Goal: Task Accomplishment & Management: Manage account settings

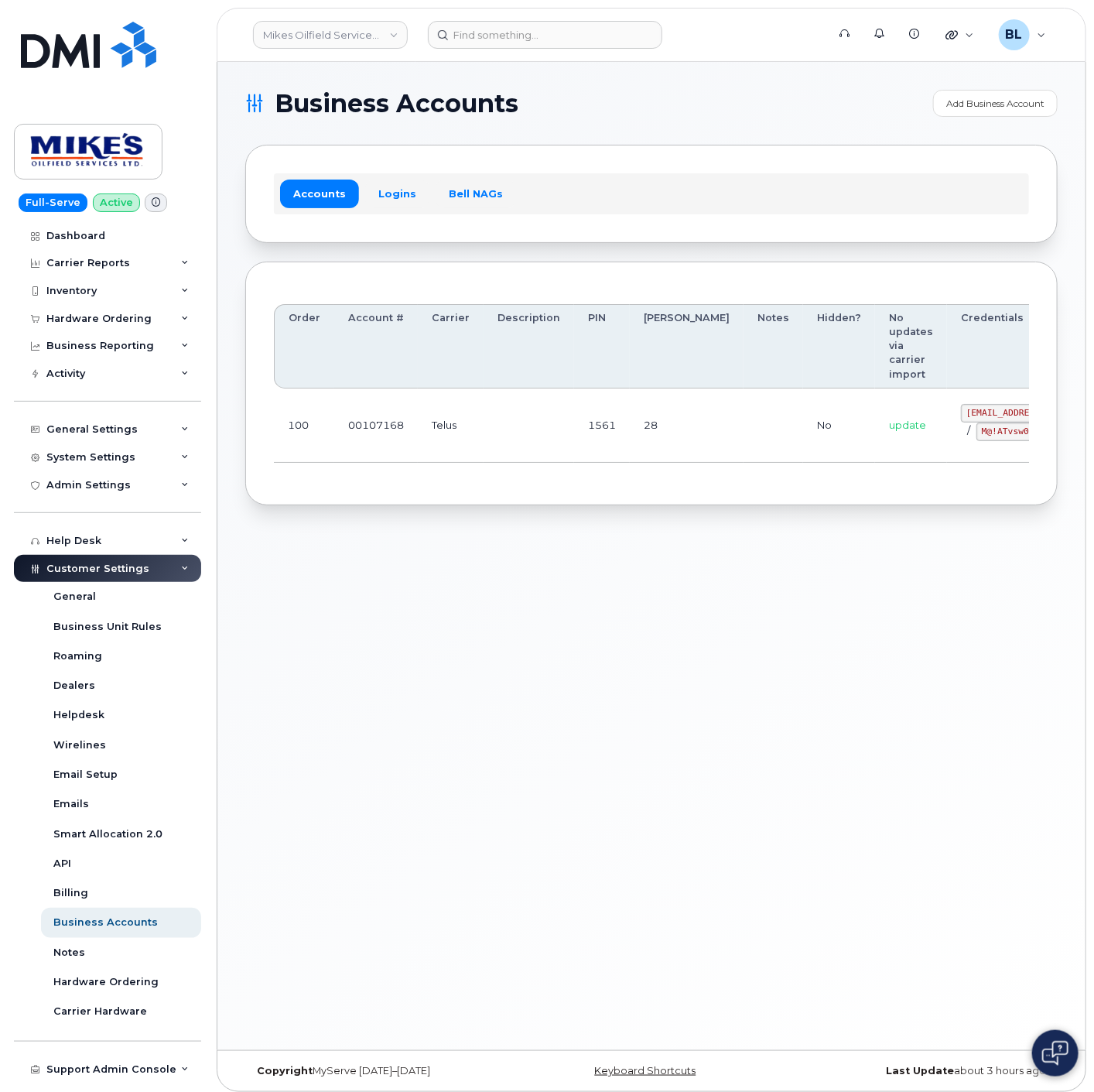
drag, startPoint x: 524, startPoint y: 424, endPoint x: 901, endPoint y: 433, distance: 377.1
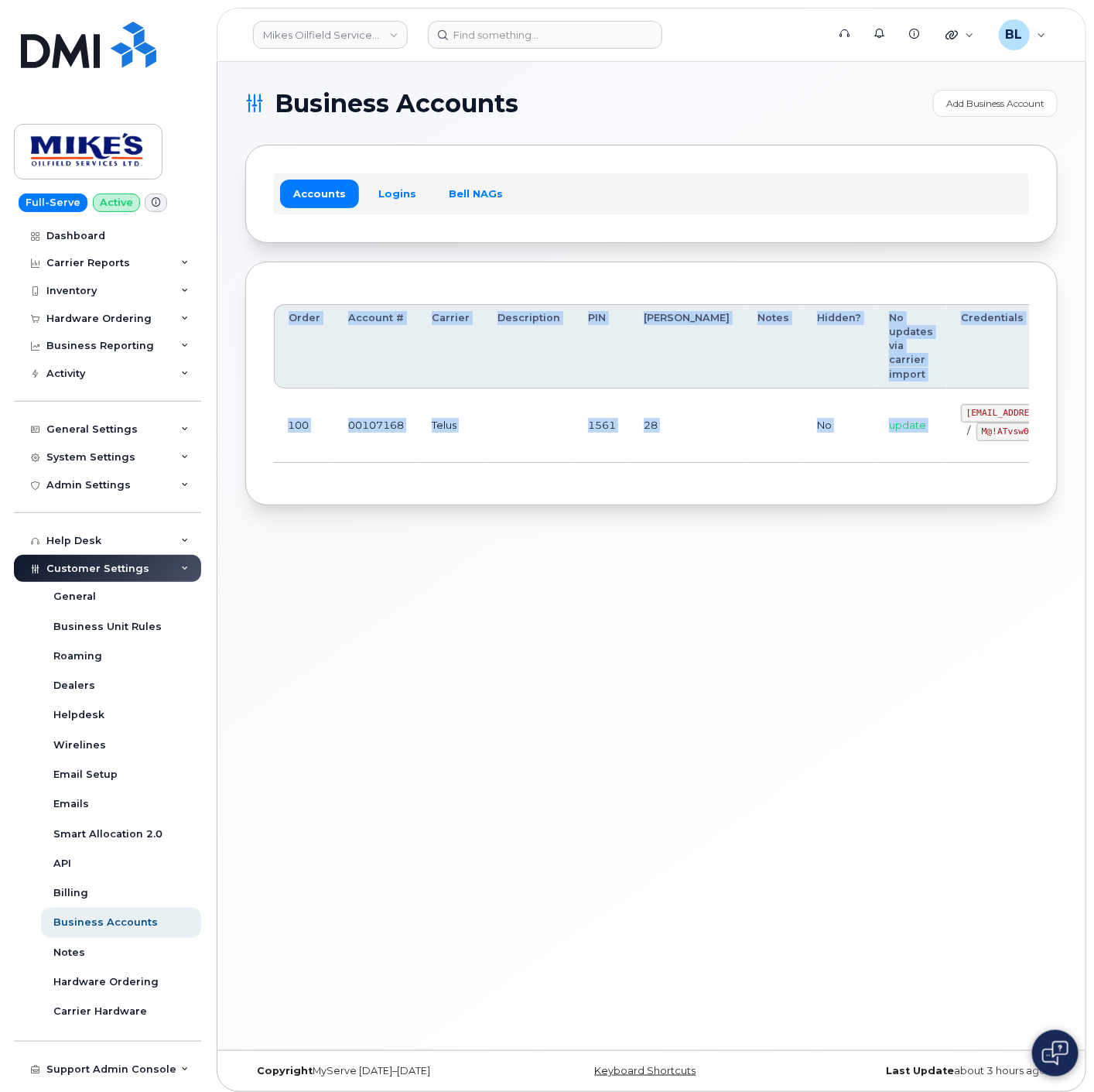
scroll to position [0, 90]
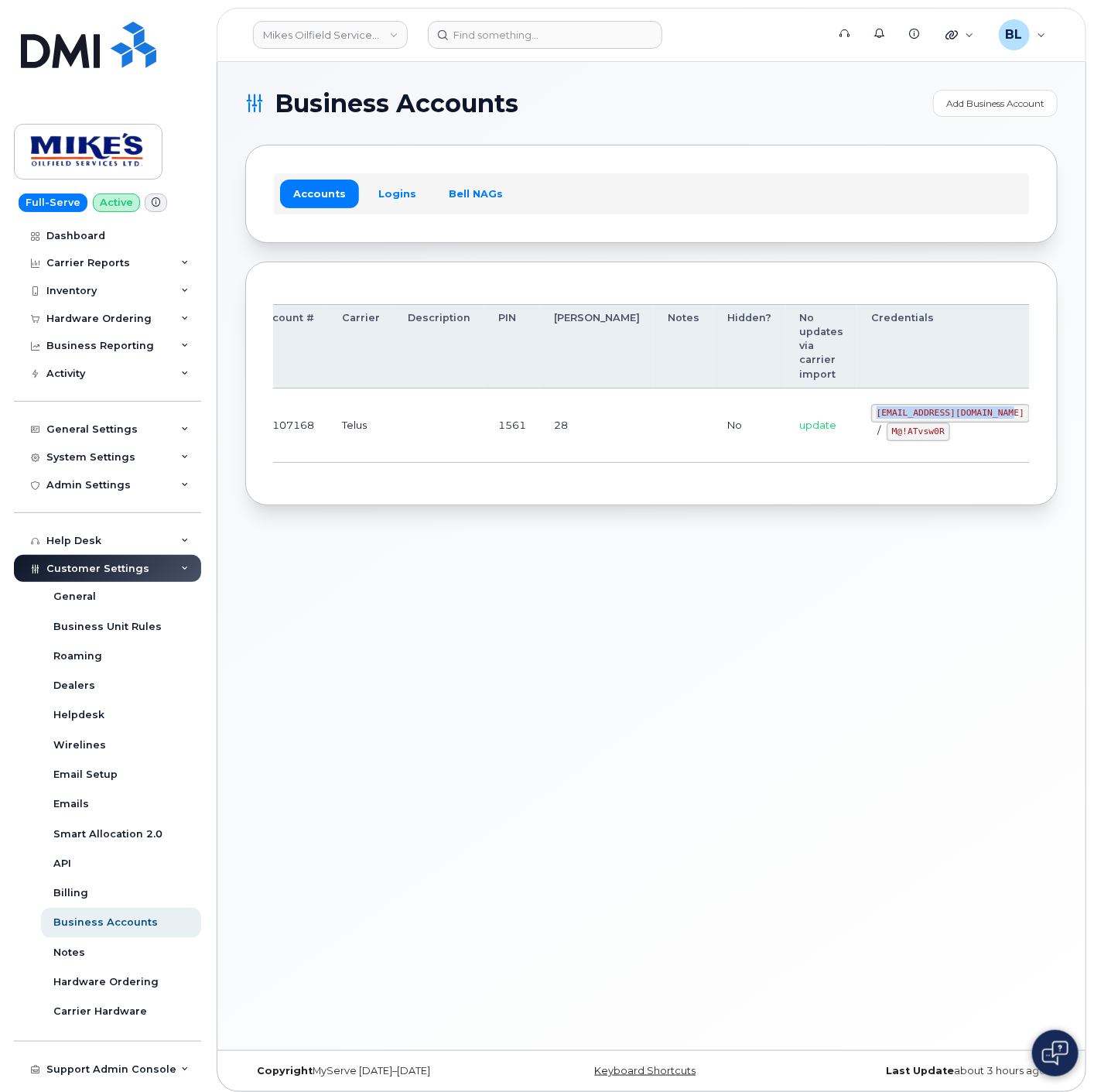
drag, startPoint x: 880, startPoint y: 408, endPoint x: 921, endPoint y: 415, distance: 41.6
click at [921, 415] on code "mikes.oilfield@outlook.com" at bounding box center [950, 413] width 158 height 19
copy code "mikes.oilfield@outlook.com"
drag, startPoint x: 1067, startPoint y: 421, endPoint x: 1097, endPoint y: 420, distance: 30.0
click at [984, 421] on div "Business Accounts Add Business Account Accounts Logins Bell NAGs Order Account …" at bounding box center [651, 555] width 868 height 987
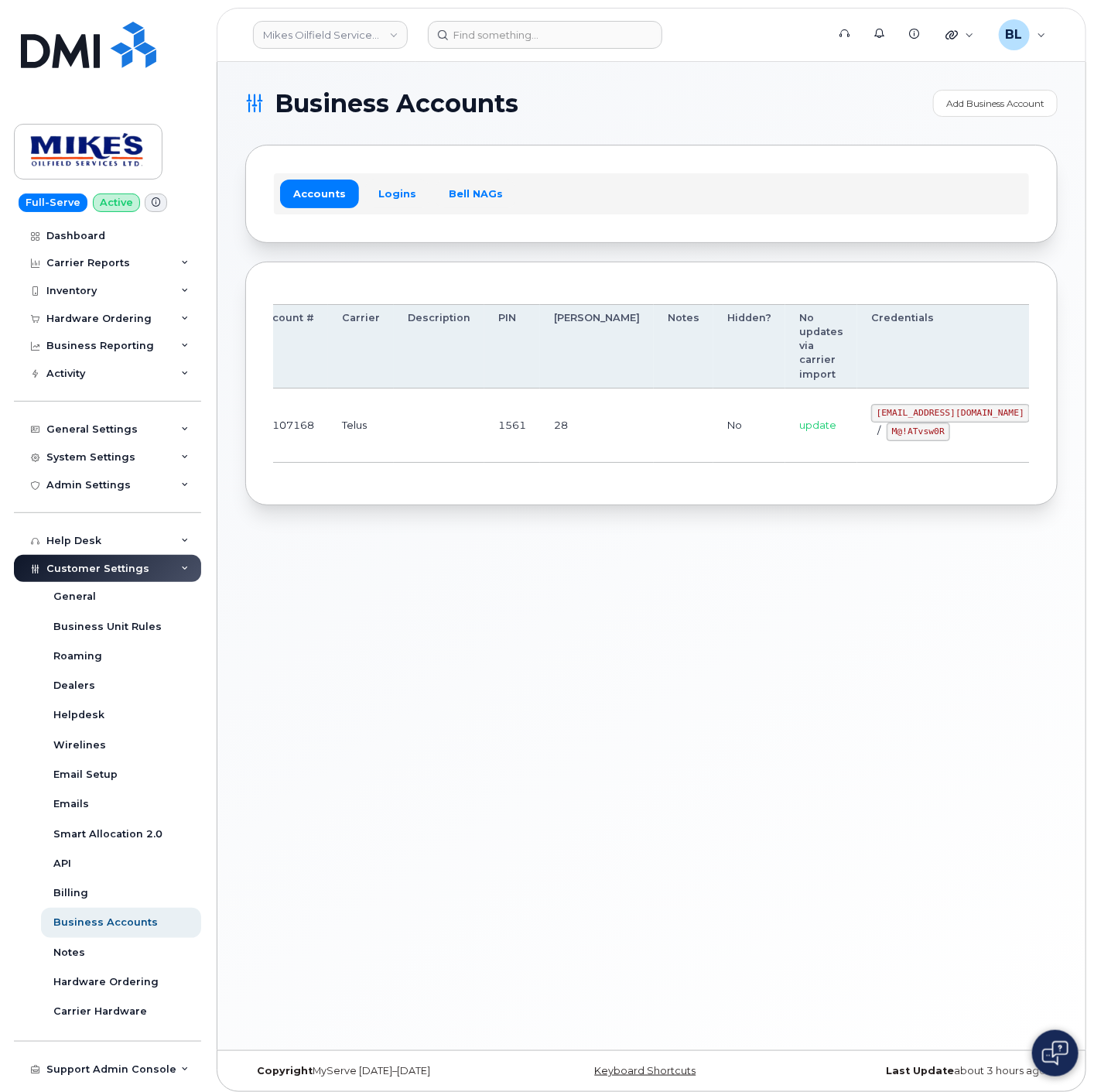
click at [402, 578] on div "Business Accounts Add Business Account Accounts Logins Bell NAGs Order Account …" at bounding box center [651, 555] width 868 height 987
drag, startPoint x: 809, startPoint y: 428, endPoint x: 863, endPoint y: 437, distance: 54.7
click at [887, 437] on code "M@!ATvsw0R" at bounding box center [919, 431] width 64 height 19
copy code "M@!ATvsw0R"
drag, startPoint x: 383, startPoint y: 566, endPoint x: 642, endPoint y: 486, distance: 271.1
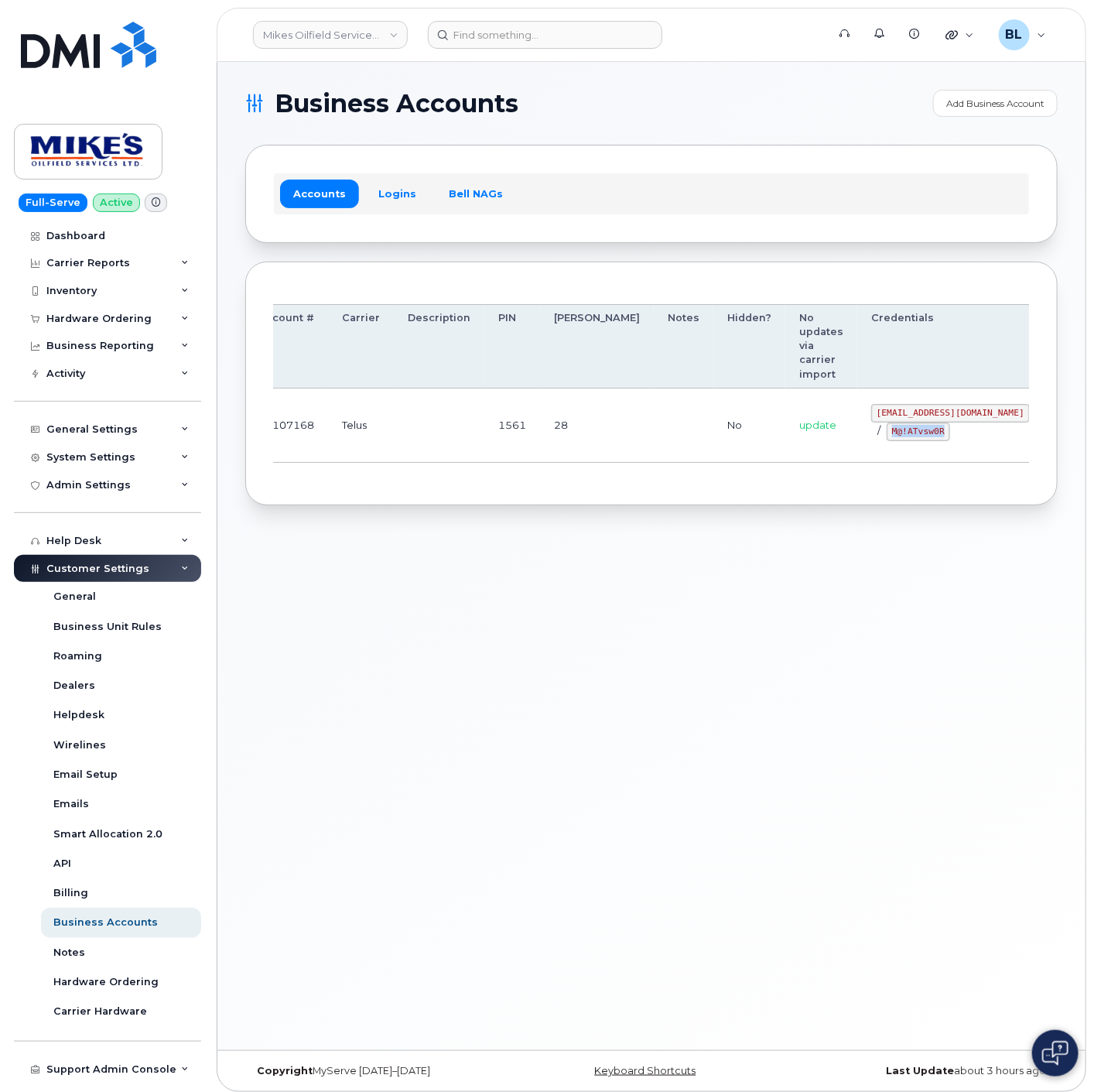
click at [383, 561] on div "Business Accounts Add Business Account Accounts Logins Bell NAGs Order Account …" at bounding box center [651, 555] width 868 height 987
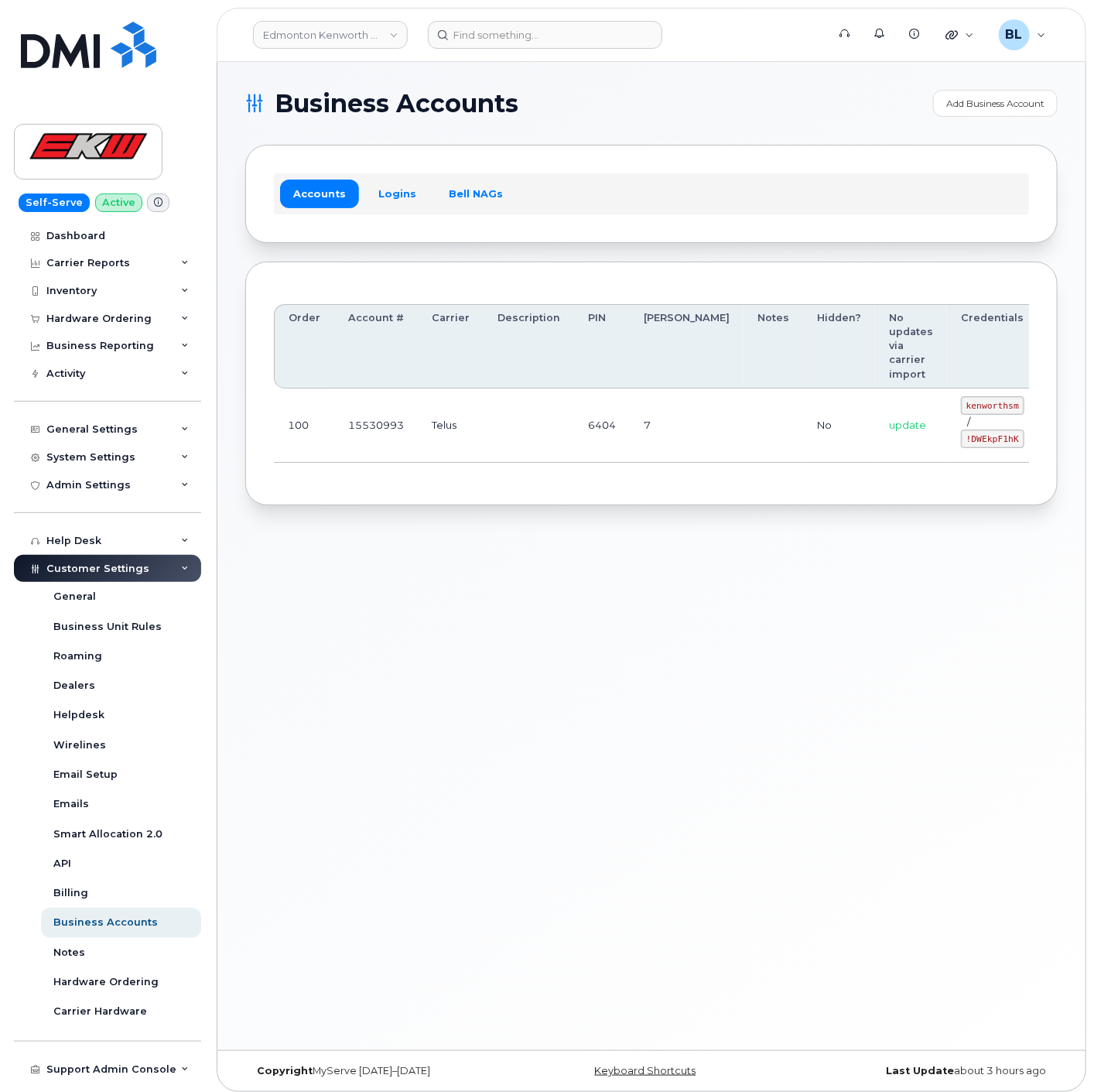
drag, startPoint x: 436, startPoint y: 434, endPoint x: 843, endPoint y: 419, distance: 407.3
drag, startPoint x: 883, startPoint y: 418, endPoint x: 925, endPoint y: 415, distance: 42.1
click at [961, 415] on div "kenworthsm / !DWEkpF1hK" at bounding box center [992, 421] width 64 height 51
click at [875, 406] on td "update" at bounding box center [911, 425] width 72 height 75
drag, startPoint x: 882, startPoint y: 399, endPoint x: 940, endPoint y: 410, distance: 59.0
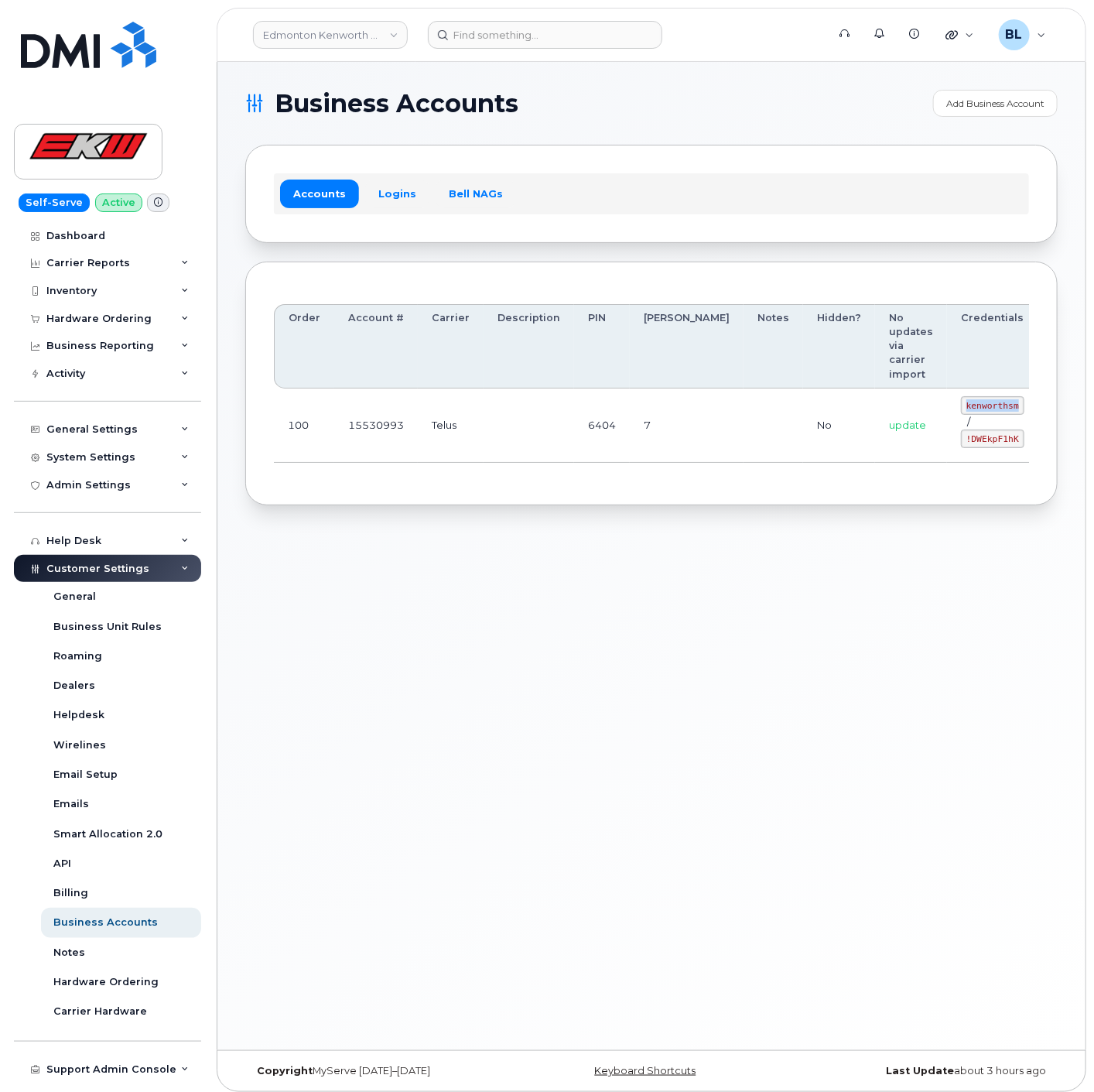
click at [947, 410] on td "kenworthsm / !DWEkpF1hK" at bounding box center [992, 425] width 92 height 75
copy code "kenworthsm"
click at [961, 441] on code "!DWEkpF1hK" at bounding box center [992, 438] width 64 height 19
drag, startPoint x: 880, startPoint y: 439, endPoint x: 938, endPoint y: 446, distance: 58.4
click at [961, 446] on code "!DWEkpF1hK" at bounding box center [992, 438] width 64 height 19
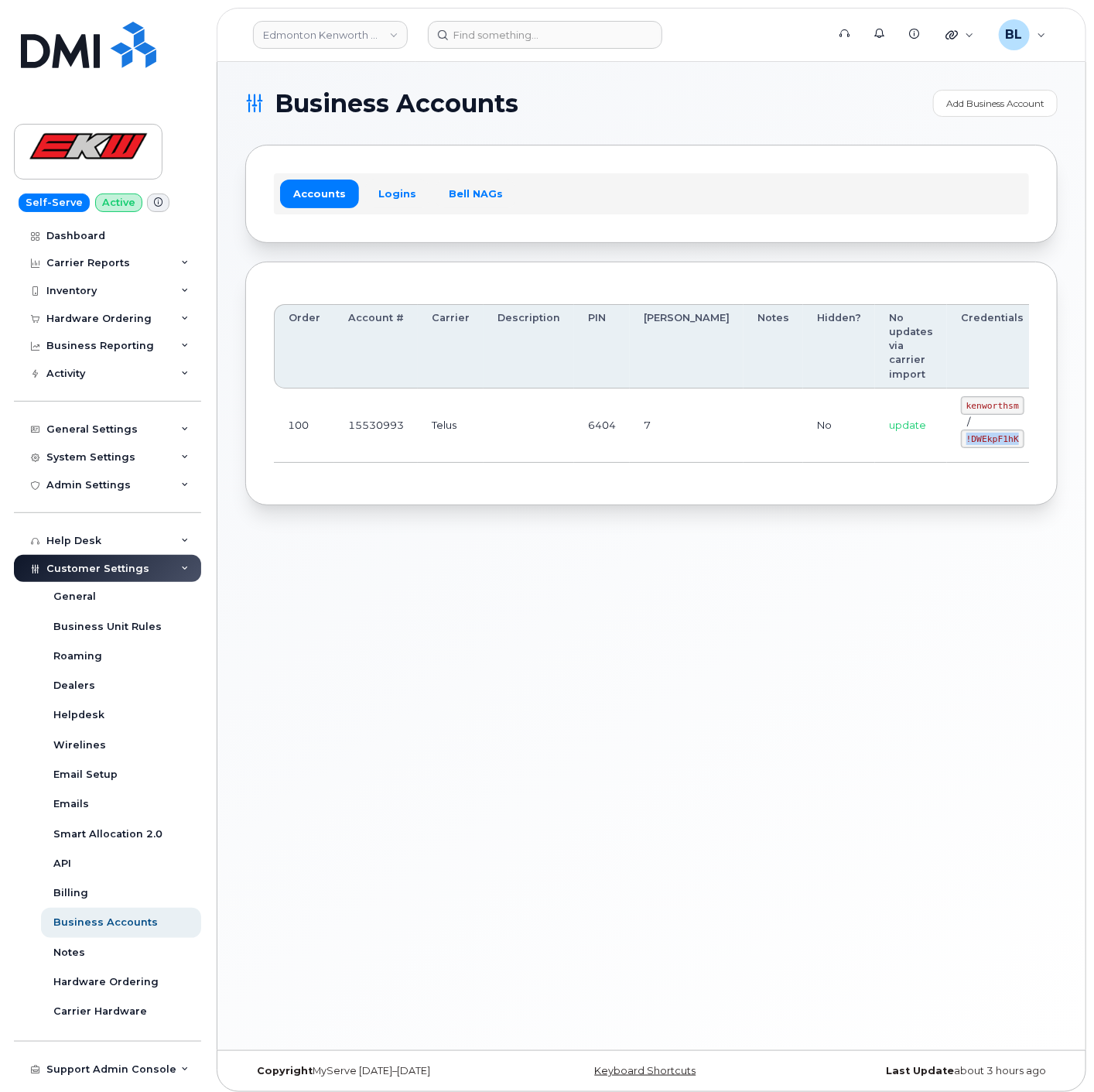
copy code "!DWEkpF1hK"
click at [484, 404] on td at bounding box center [529, 425] width 91 height 75
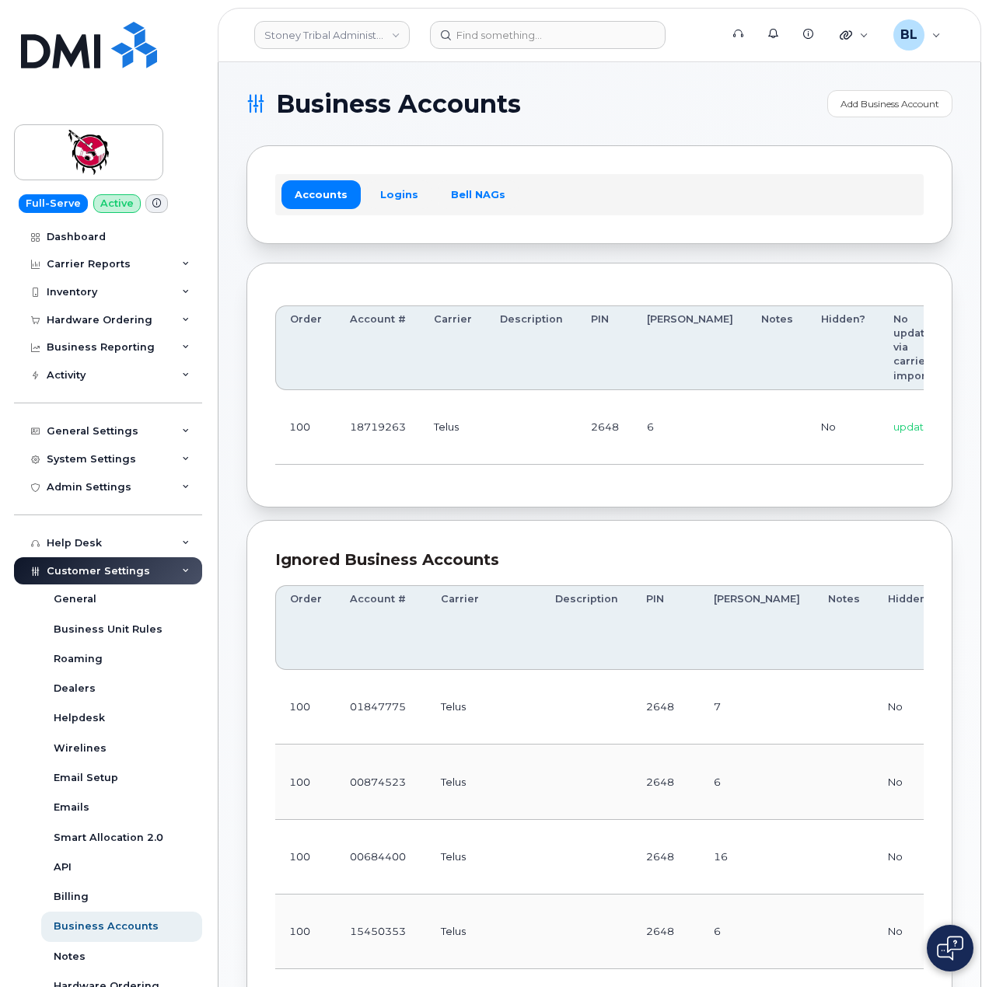
click at [608, 440] on td "2648" at bounding box center [605, 427] width 56 height 75
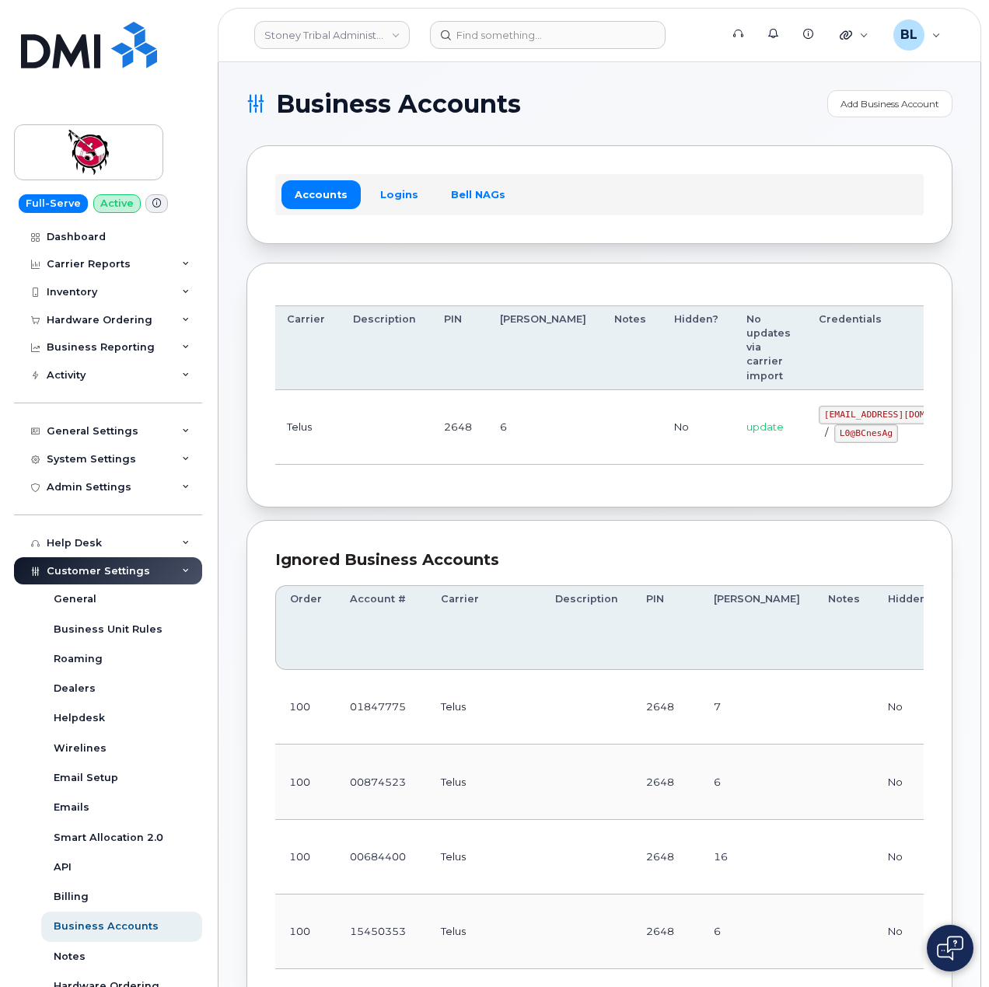
drag, startPoint x: 759, startPoint y: 425, endPoint x: 888, endPoint y: 440, distance: 130.6
drag, startPoint x: 741, startPoint y: 418, endPoint x: 818, endPoint y: 417, distance: 76.9
click at [818, 417] on code "18719263@sm.com" at bounding box center [897, 415] width 159 height 19
copy code "18719263@sm.com"
drag, startPoint x: 473, startPoint y: 457, endPoint x: 548, endPoint y: 454, distance: 74.7
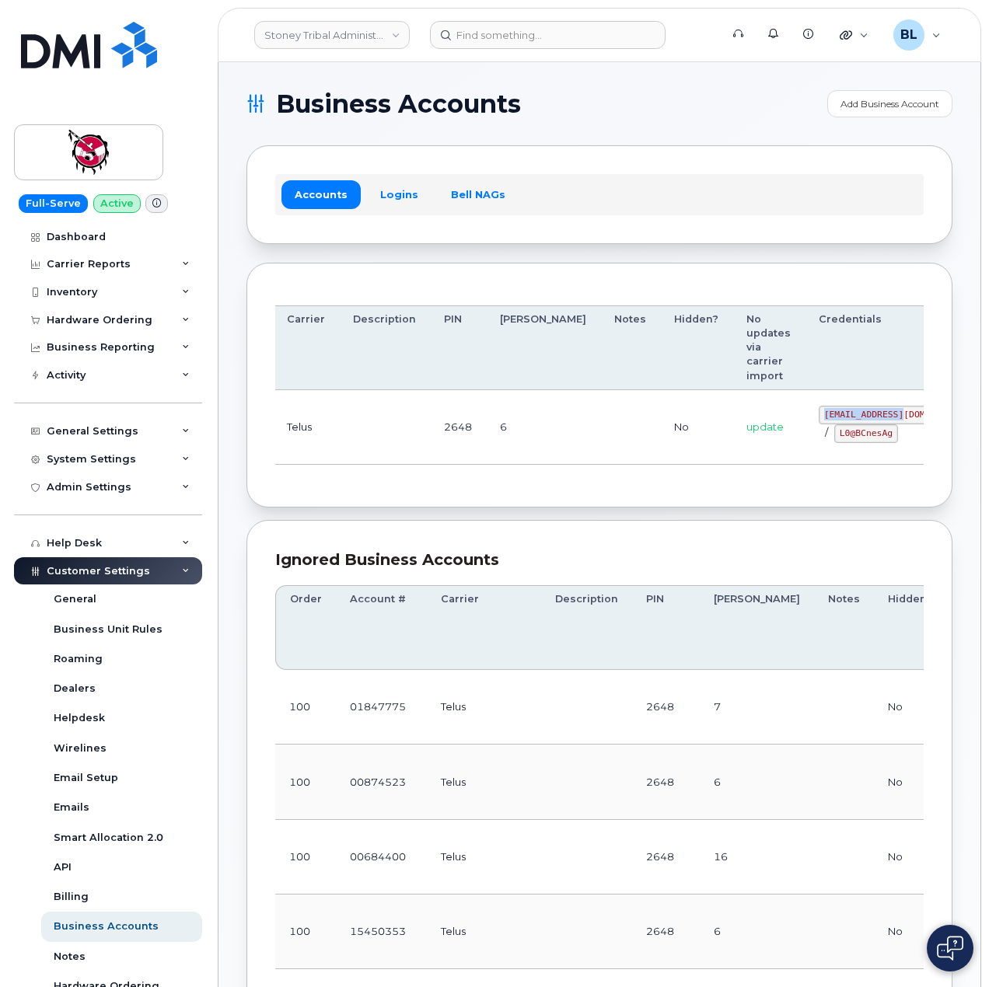
click at [473, 457] on td "2648" at bounding box center [458, 427] width 56 height 75
drag, startPoint x: 757, startPoint y: 434, endPoint x: 811, endPoint y: 441, distance: 54.0
click at [834, 441] on code "L0@BCnesAg" at bounding box center [866, 433] width 64 height 19
copy code "L0@BCnesAg"
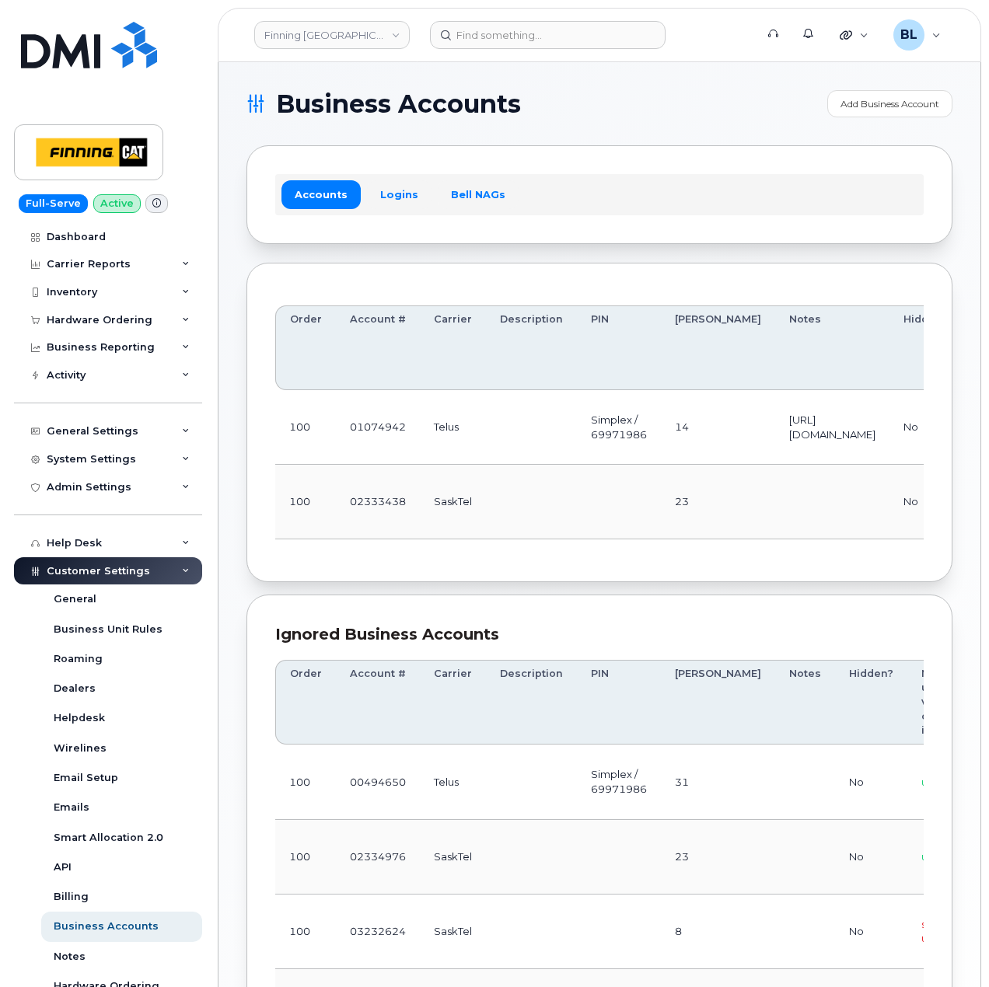
click at [497, 430] on td at bounding box center [531, 427] width 91 height 75
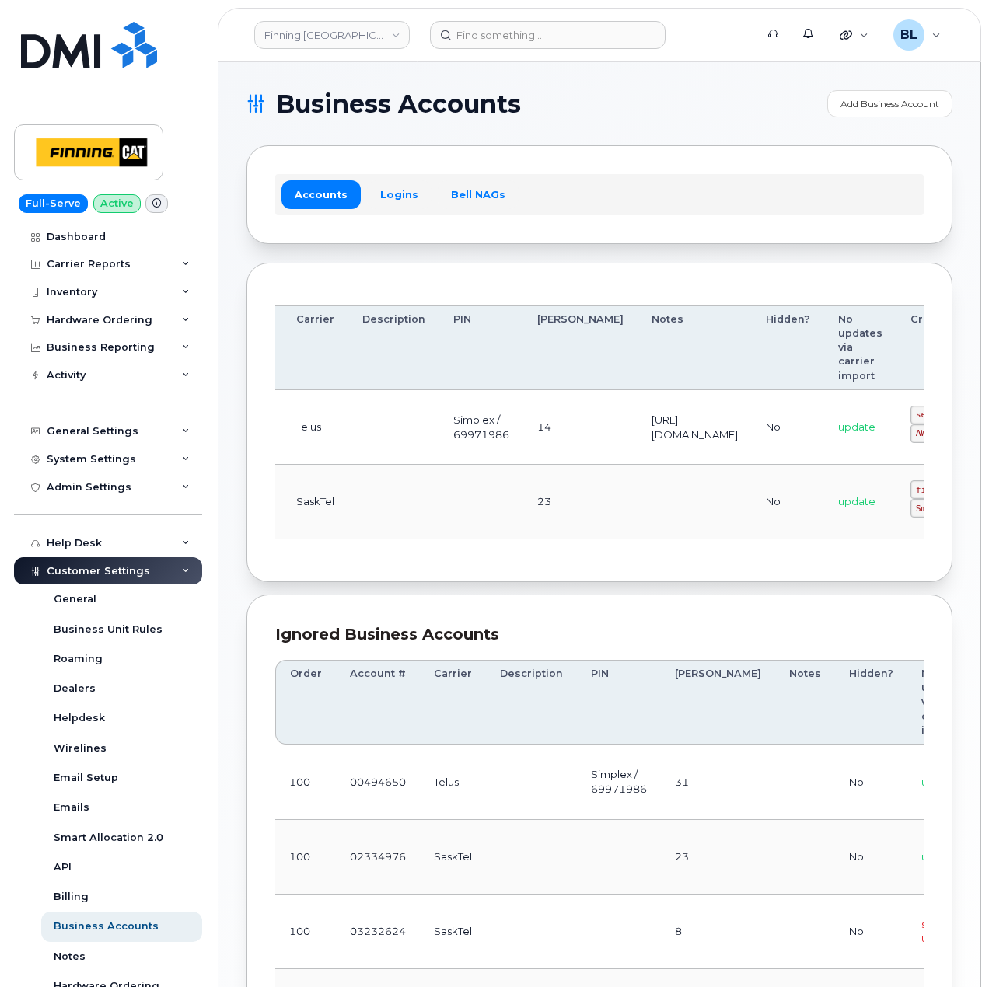
drag, startPoint x: 462, startPoint y: 445, endPoint x: 950, endPoint y: 456, distance: 488.2
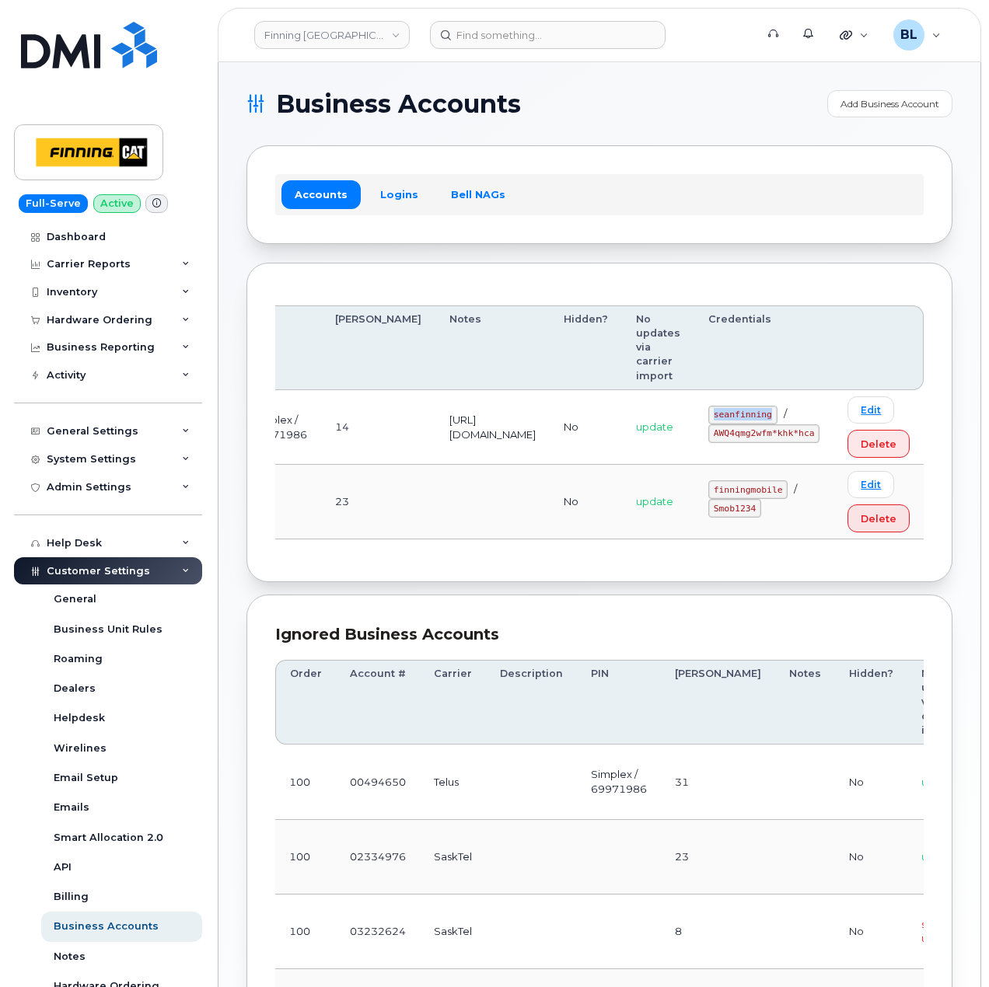
drag, startPoint x: 720, startPoint y: 412, endPoint x: 786, endPoint y: 413, distance: 66.8
click at [786, 413] on div "seanfinning / AWQ4qmg2wfm*khk*hca" at bounding box center [763, 424] width 111 height 37
copy code "seanfinning"
drag, startPoint x: 524, startPoint y: 434, endPoint x: 630, endPoint y: 429, distance: 105.8
click at [526, 434] on td "https://enterprise.telus.com/store/corp-finninginternational-inc" at bounding box center [492, 427] width 114 height 75
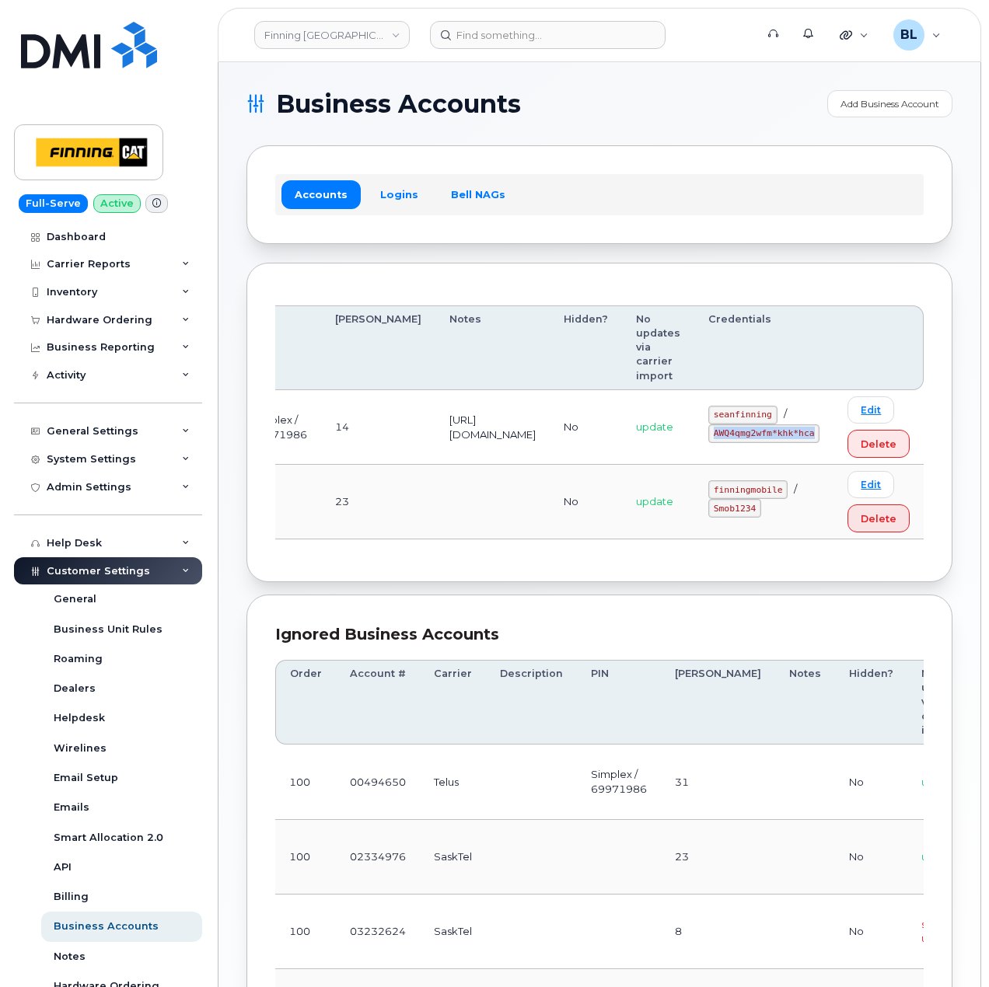
drag, startPoint x: 721, startPoint y: 438, endPoint x: 821, endPoint y: 441, distance: 99.5
click at [819, 441] on div "seanfinning / AWQ4qmg2wfm*khk*hca" at bounding box center [763, 424] width 111 height 37
copy code "AWQ4qmg2wfm*khk*hca"
drag, startPoint x: 507, startPoint y: 505, endPoint x: 549, endPoint y: 349, distance: 162.0
click at [507, 504] on td at bounding box center [492, 502] width 114 height 75
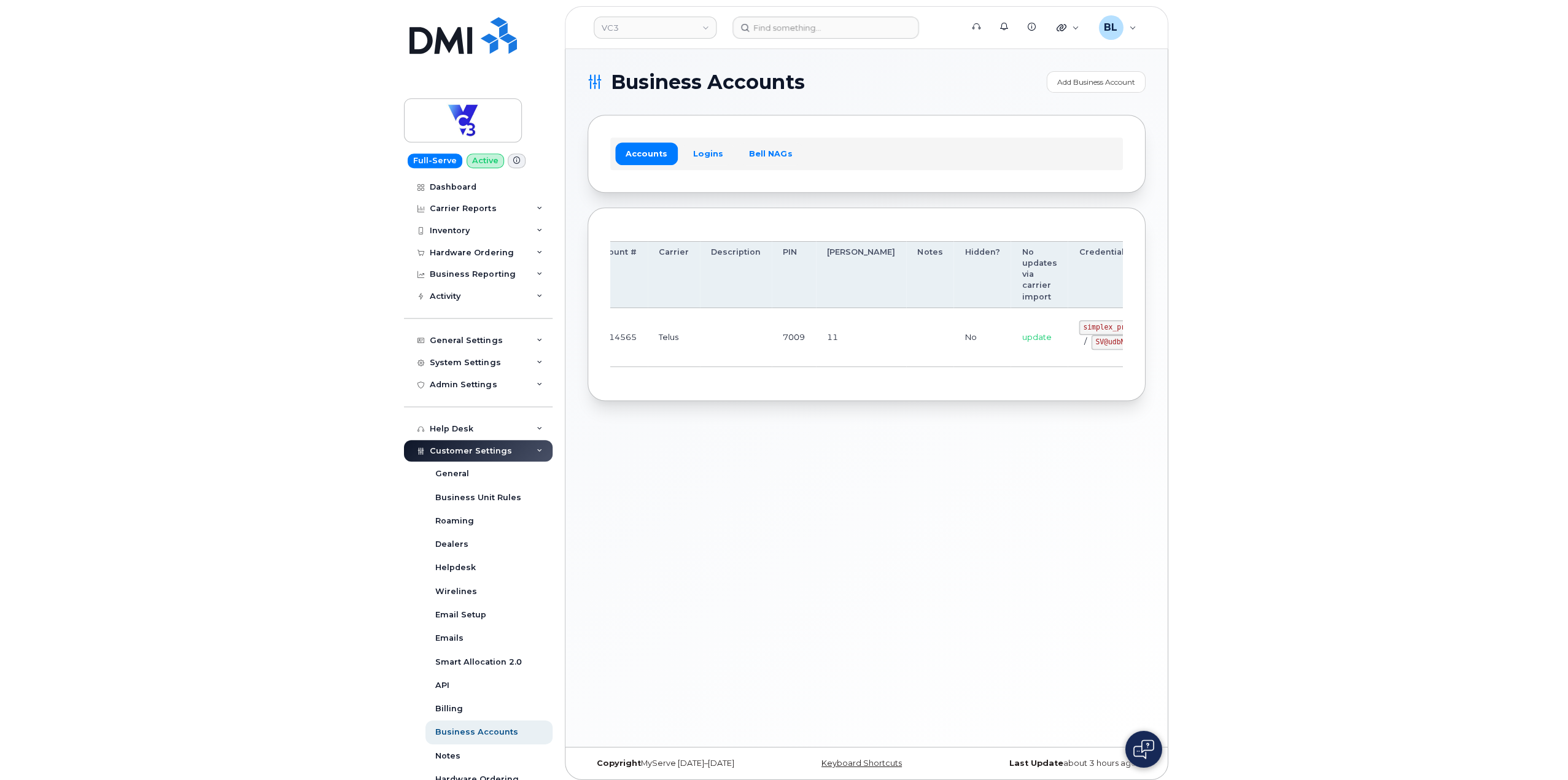
scroll to position [0, 131]
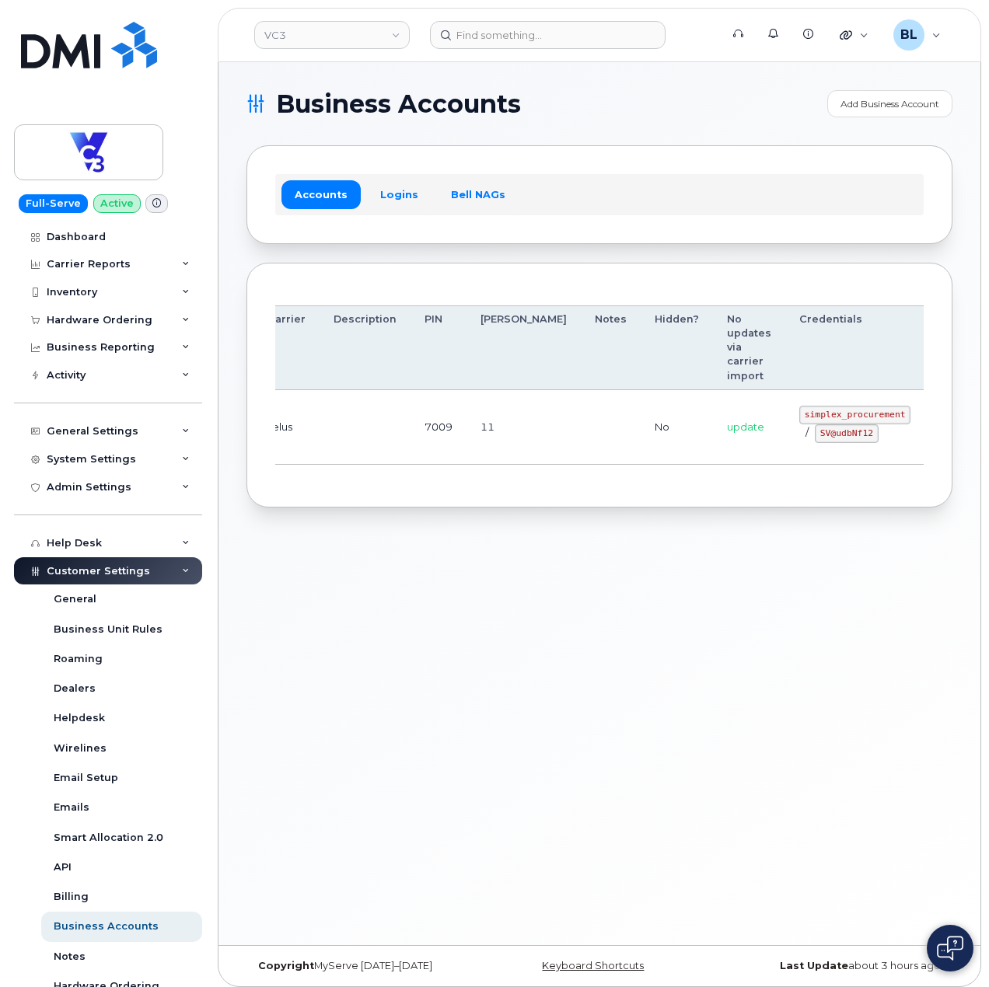
drag, startPoint x: 649, startPoint y: 413, endPoint x: 804, endPoint y: 432, distance: 155.9
drag, startPoint x: 722, startPoint y: 412, endPoint x: 824, endPoint y: 418, distance: 102.0
click at [824, 418] on td "simplex_procurement / SV@udbNf12" at bounding box center [854, 427] width 139 height 75
copy code "simplex_procurement"
drag, startPoint x: 738, startPoint y: 436, endPoint x: 790, endPoint y: 438, distance: 52.1
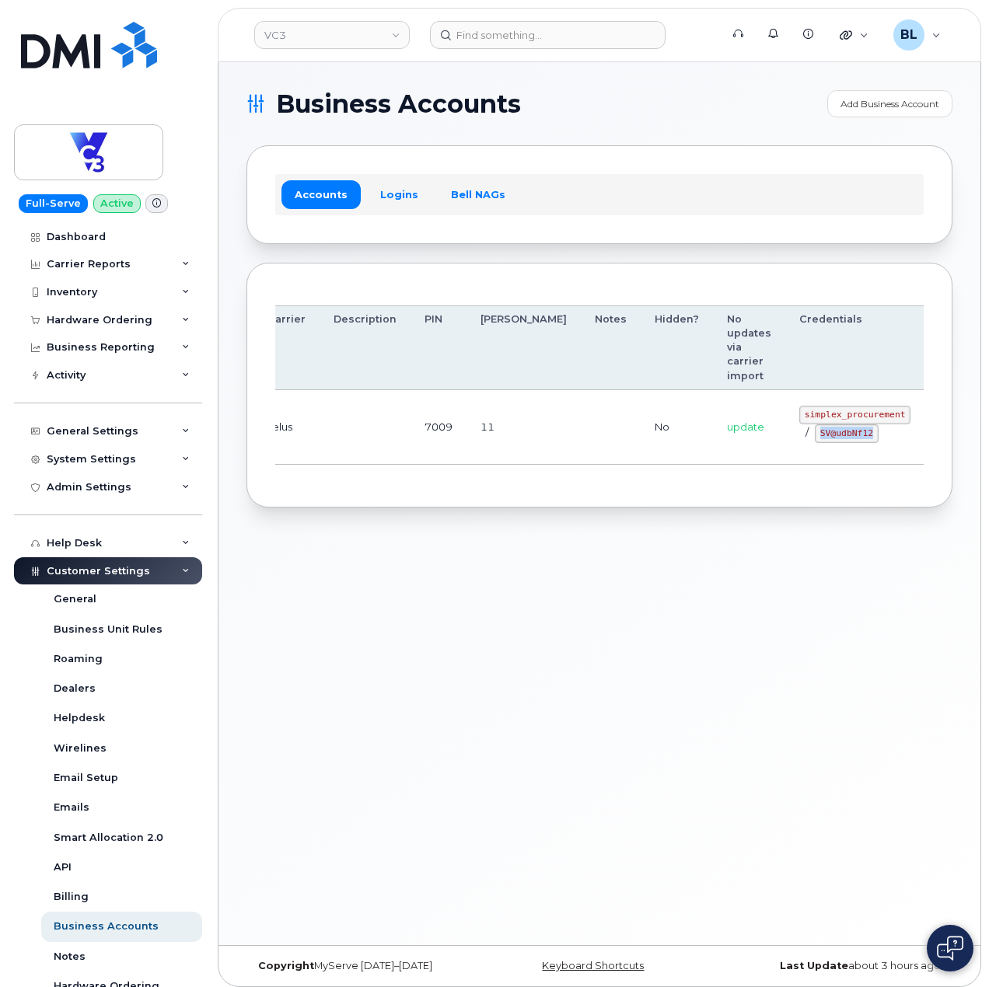
click at [814, 439] on code "SV@udbNf12" at bounding box center [846, 433] width 64 height 19
copy code "SV@udbNf12"
drag, startPoint x: 310, startPoint y: 579, endPoint x: 444, endPoint y: 10, distance: 584.4
click at [312, 566] on div "Business Accounts Add Business Account Accounts Logins Bell NAGs Order Account …" at bounding box center [599, 503] width 762 height 883
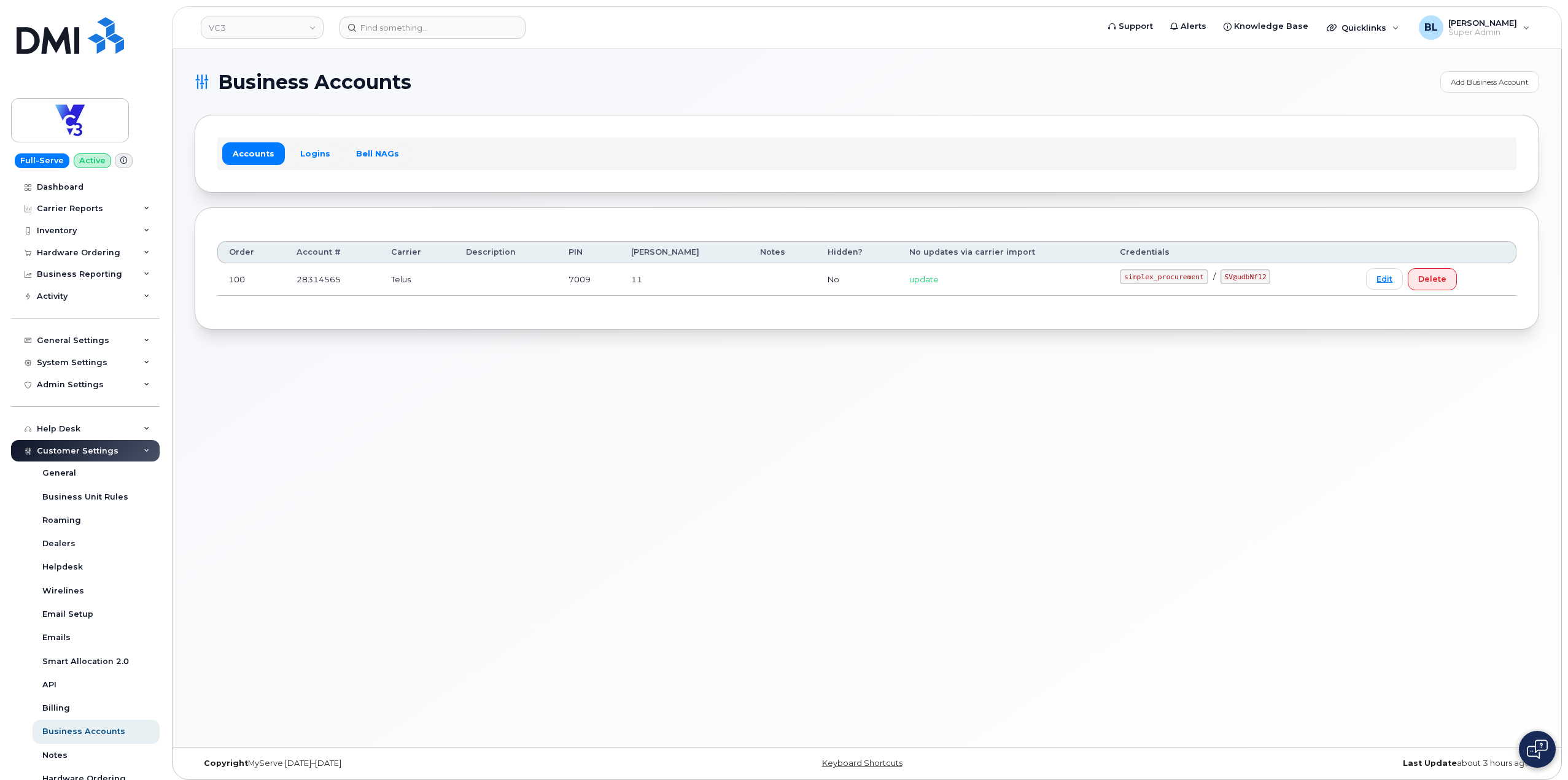
scroll to position [0, 0]
